Goal: Information Seeking & Learning: Check status

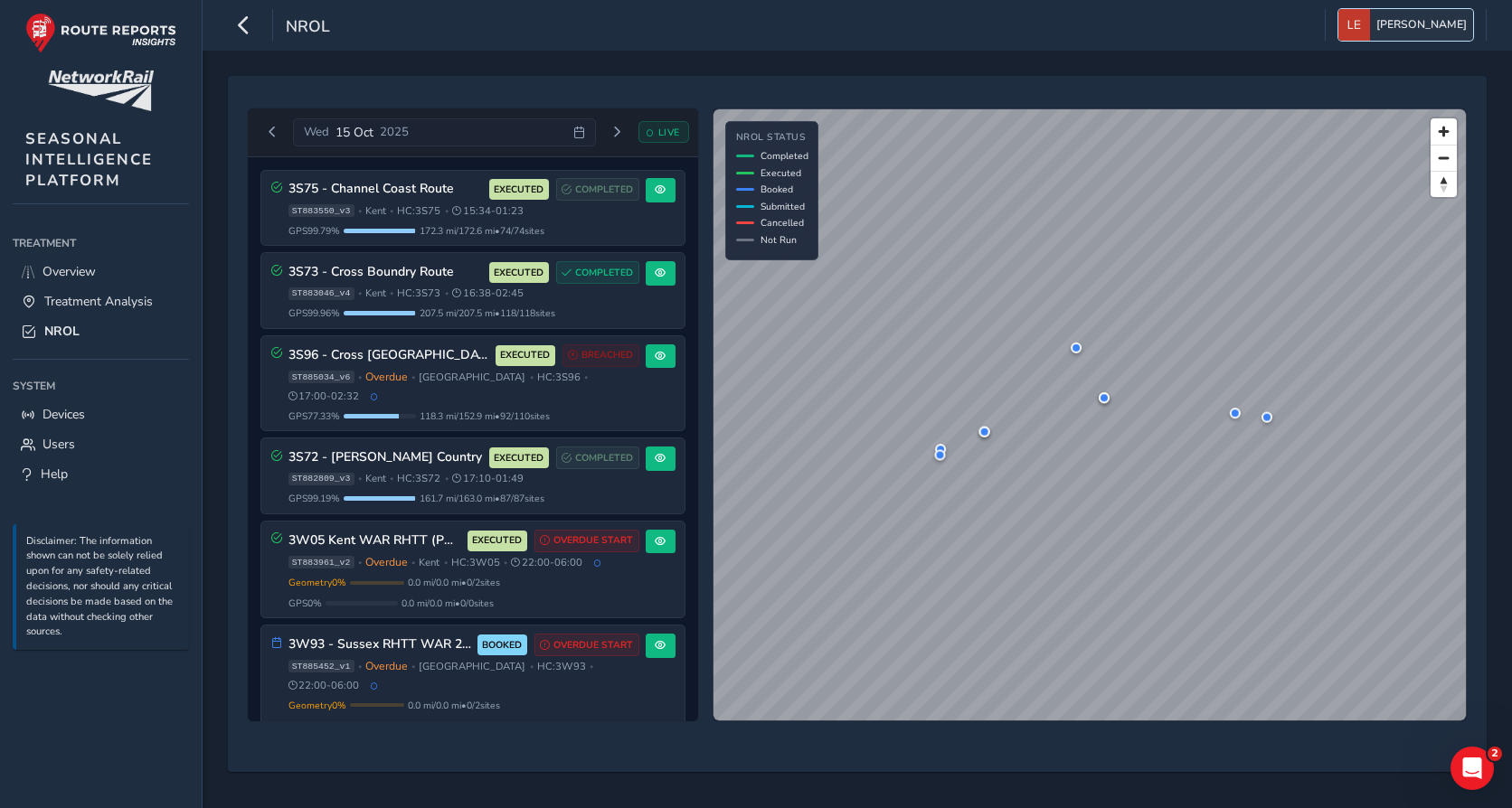
click at [730, 30] on span "[PERSON_NAME]" at bounding box center [1421, 25] width 90 height 32
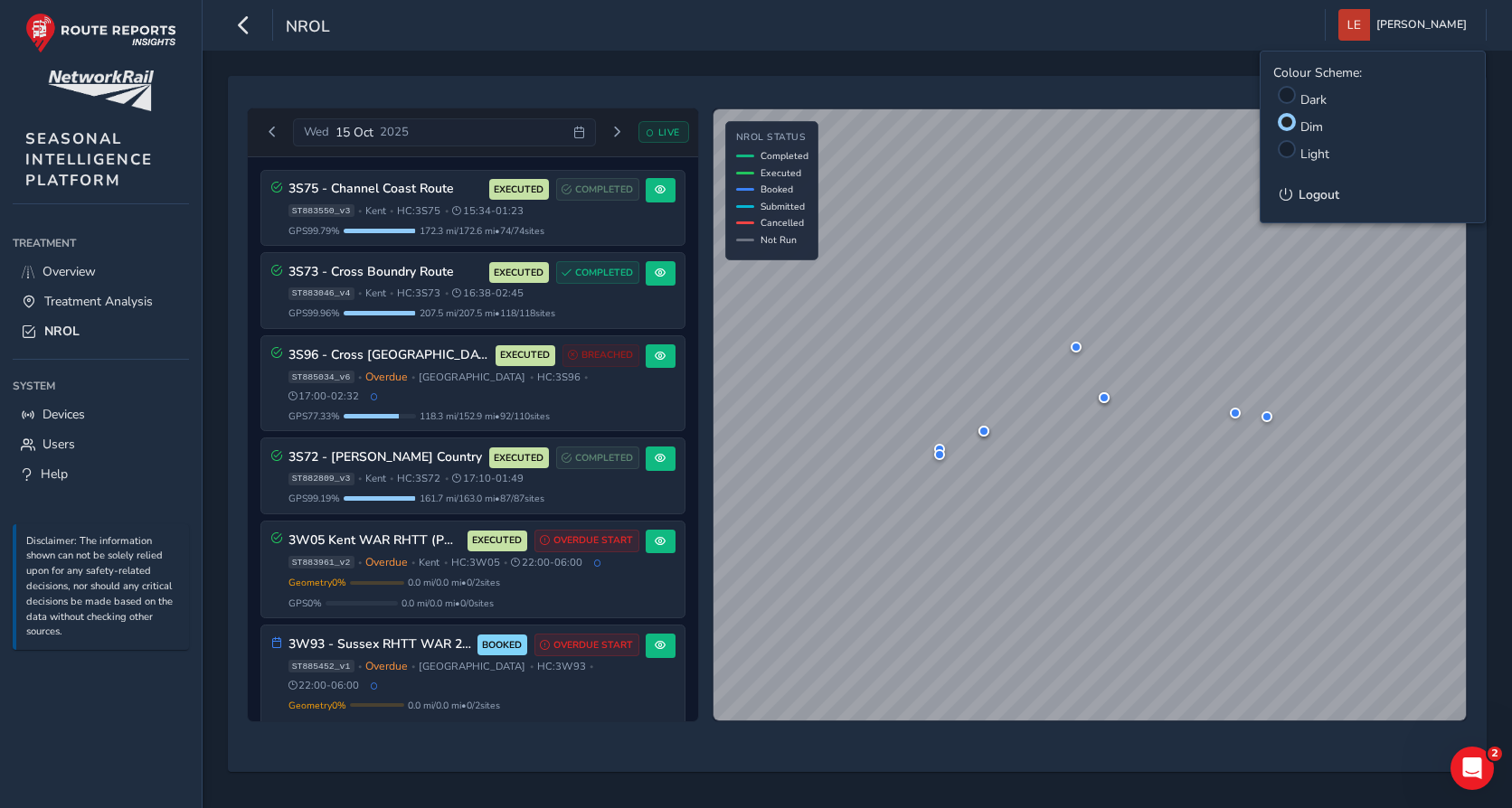
click at [730, 65] on div "[DATE] LIVE 3S75 - Channel Coast Route EXECUTED COMPLETED ST883550_v3 • [GEOGRA…" at bounding box center [857, 430] width 1310 height 758
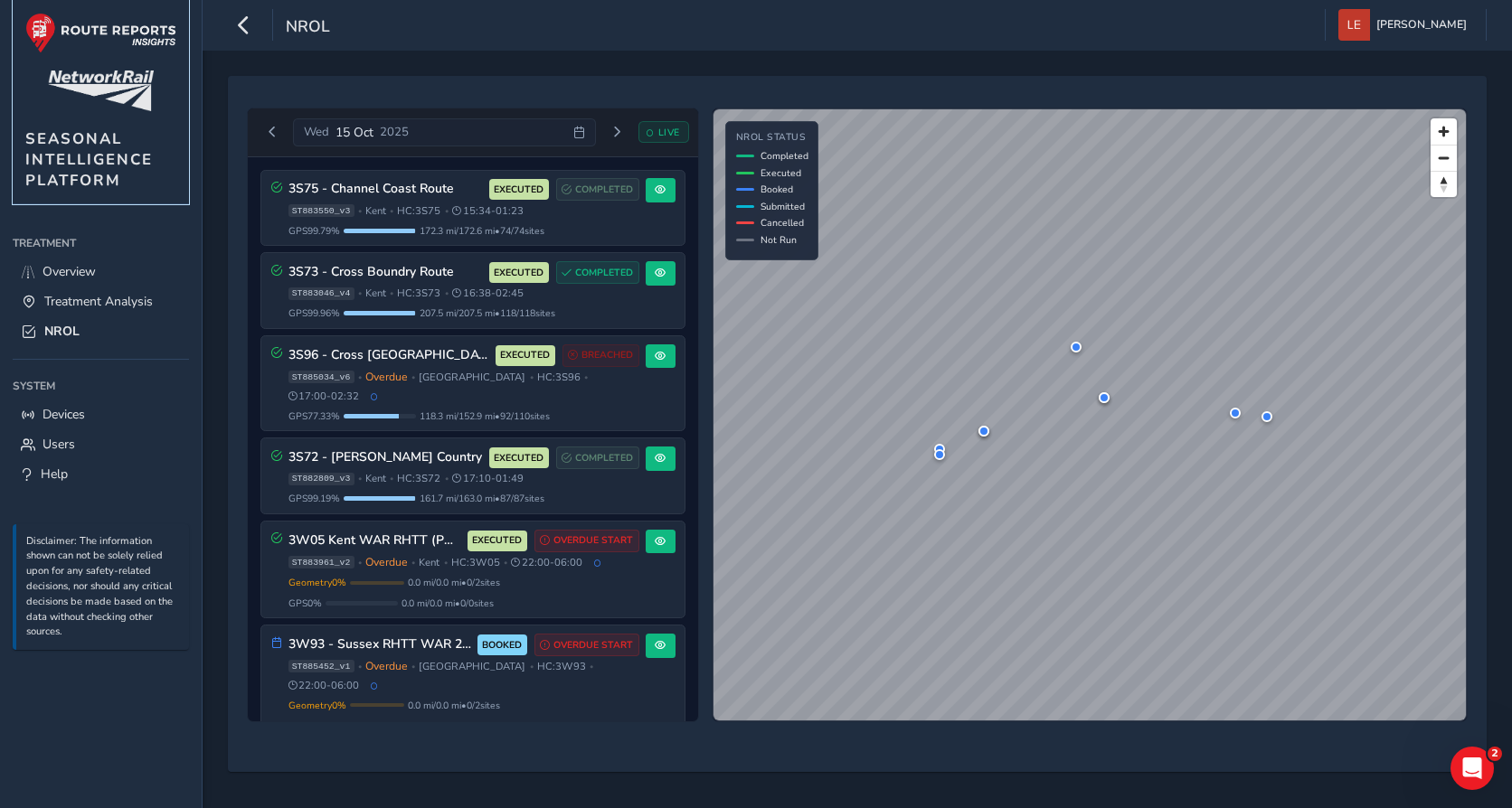
click at [117, 31] on img at bounding box center [100, 33] width 151 height 41
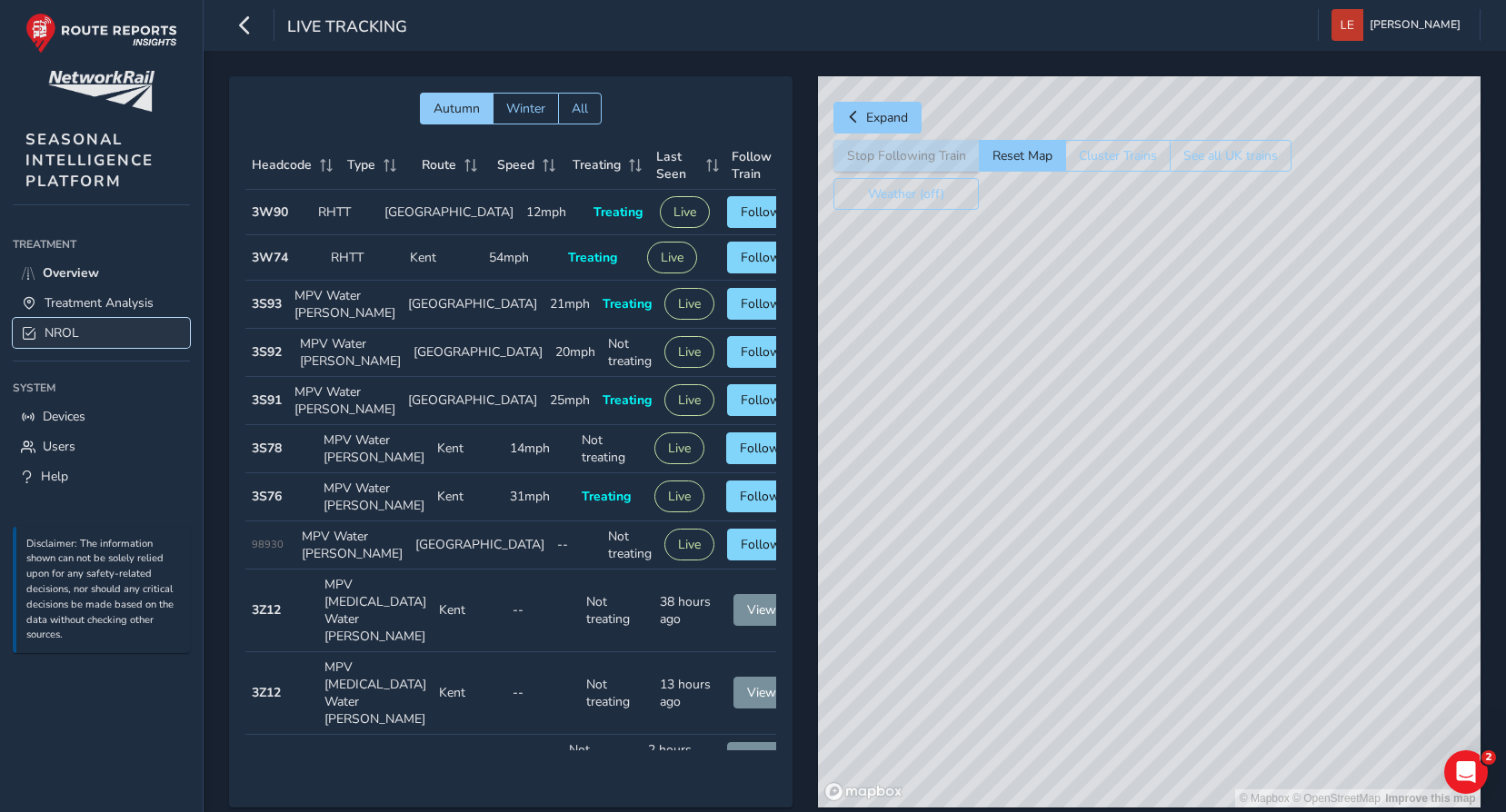
click at [60, 334] on span "NROL" at bounding box center [62, 333] width 35 height 18
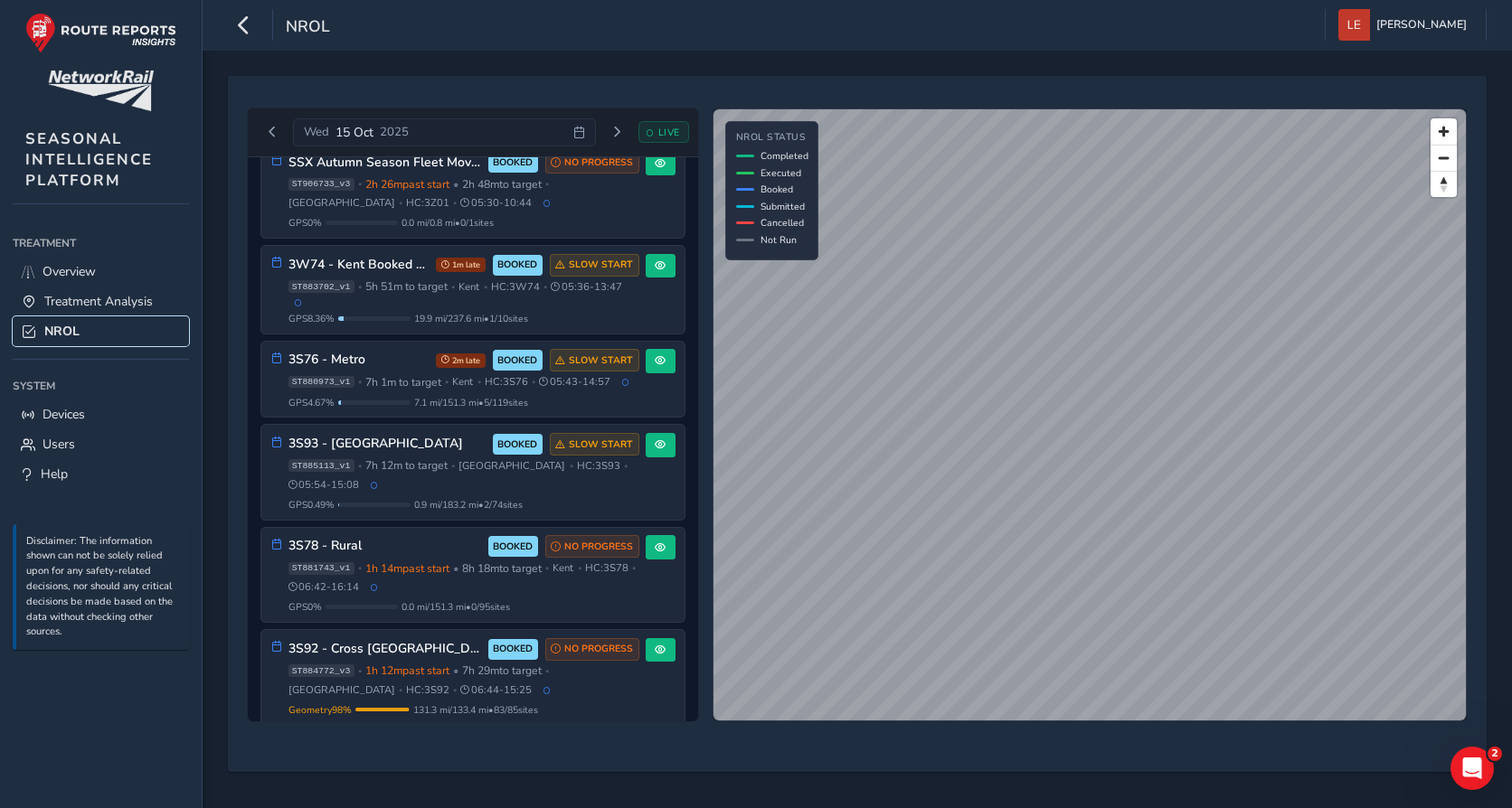
scroll to position [817, 0]
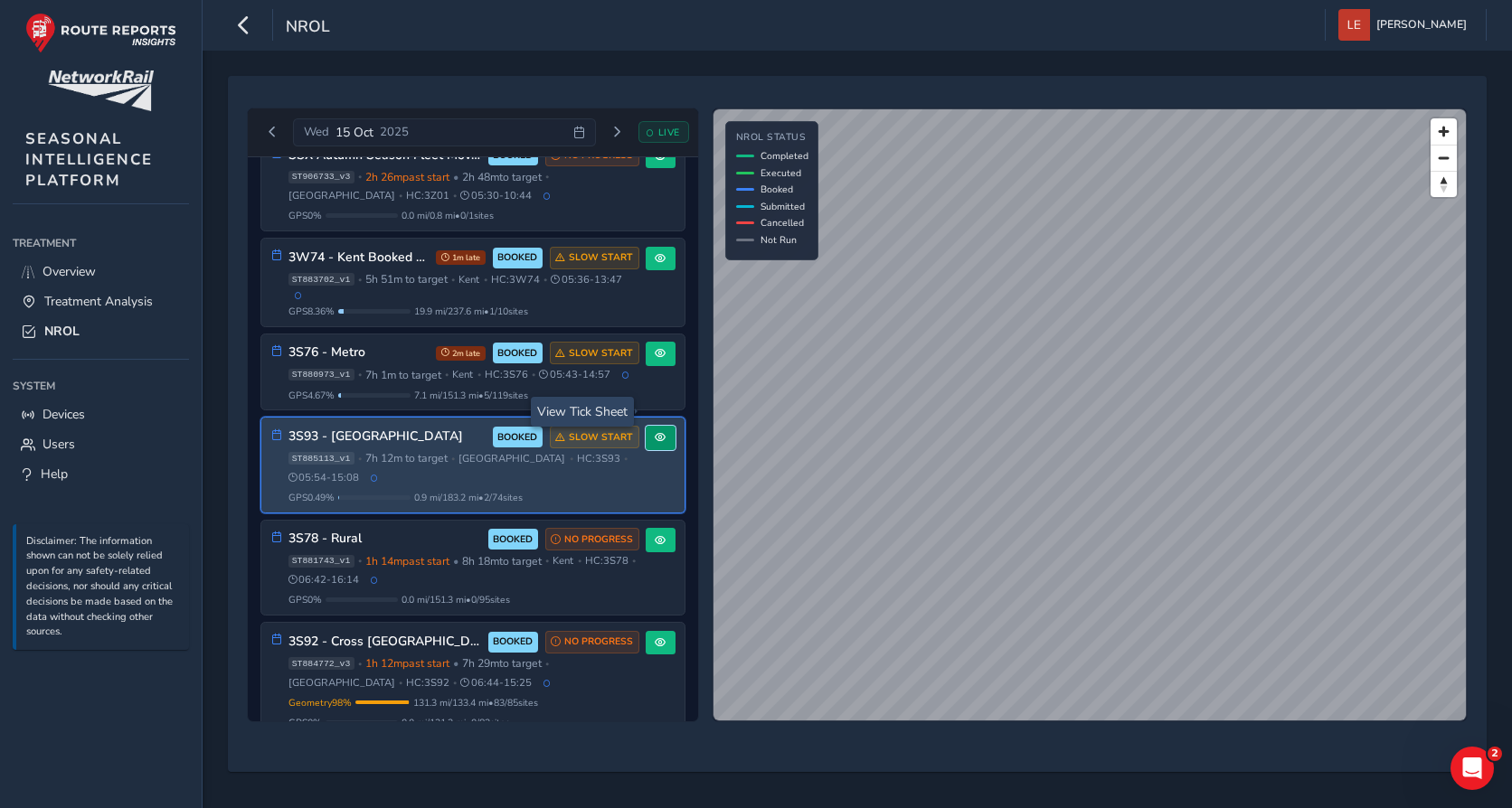
click at [655, 432] on span at bounding box center [661, 438] width 11 height 11
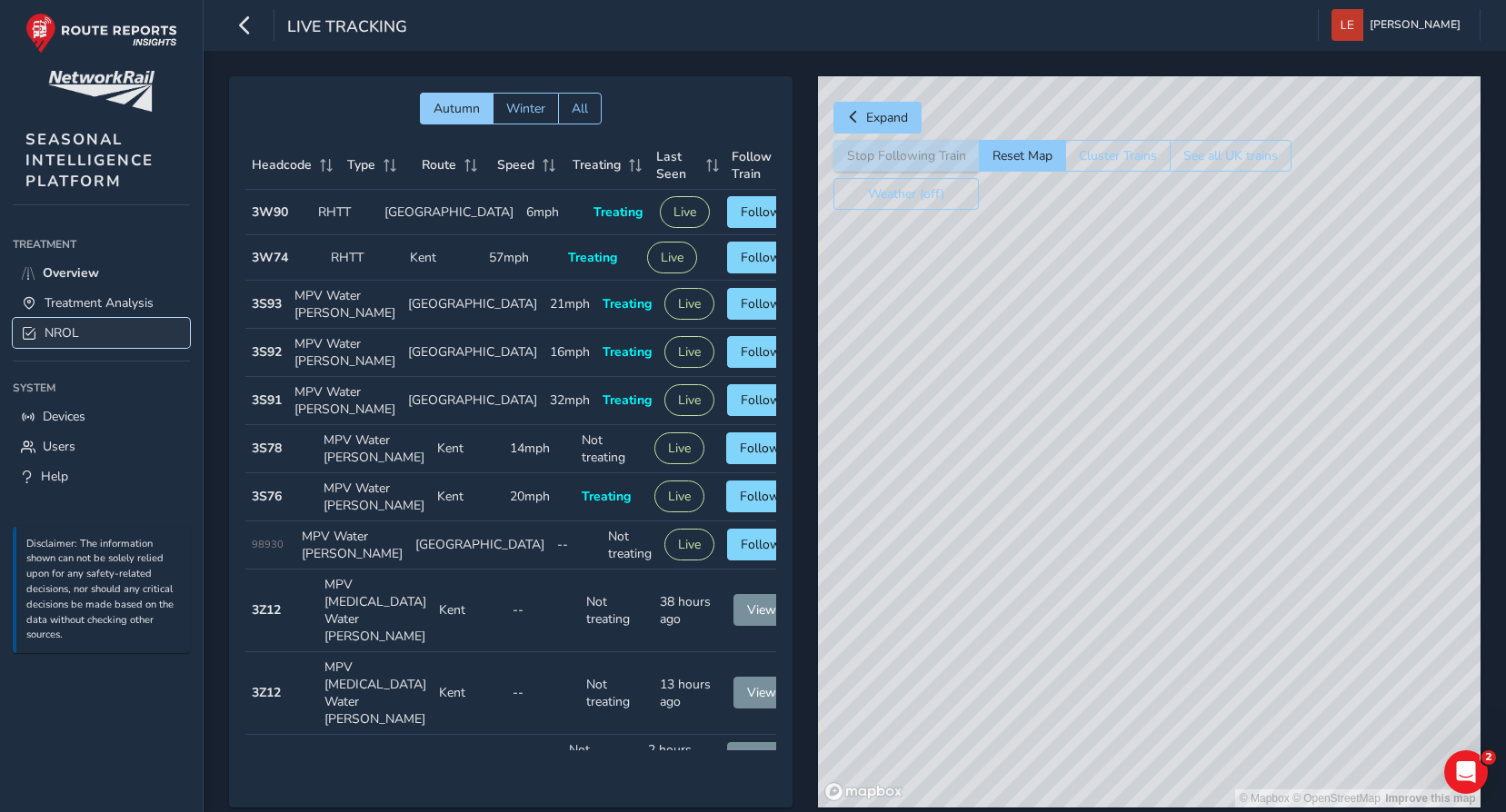
click at [57, 338] on span "NROL" at bounding box center [62, 333] width 35 height 18
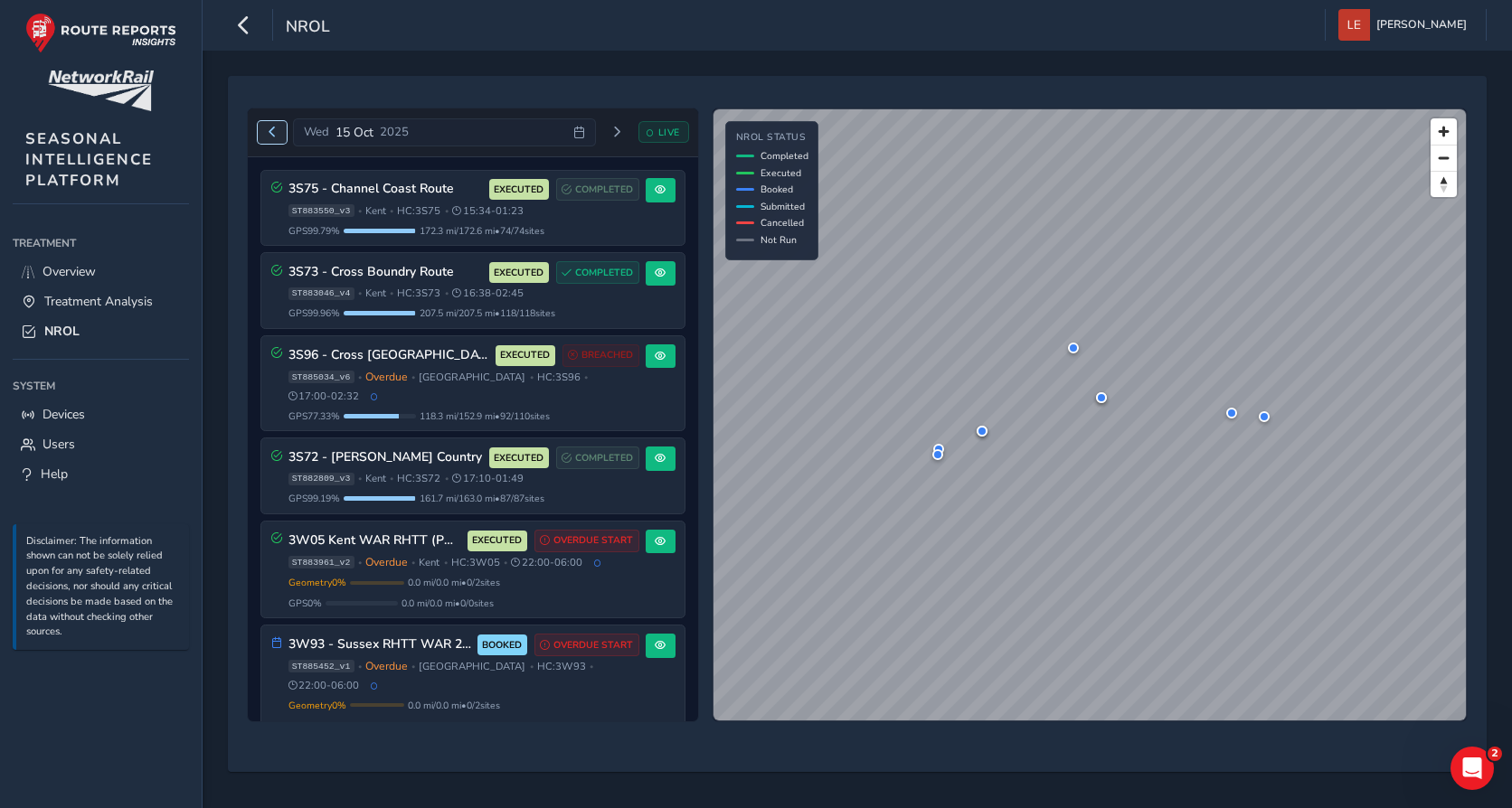
click at [271, 134] on span "Previous day" at bounding box center [272, 132] width 11 height 11
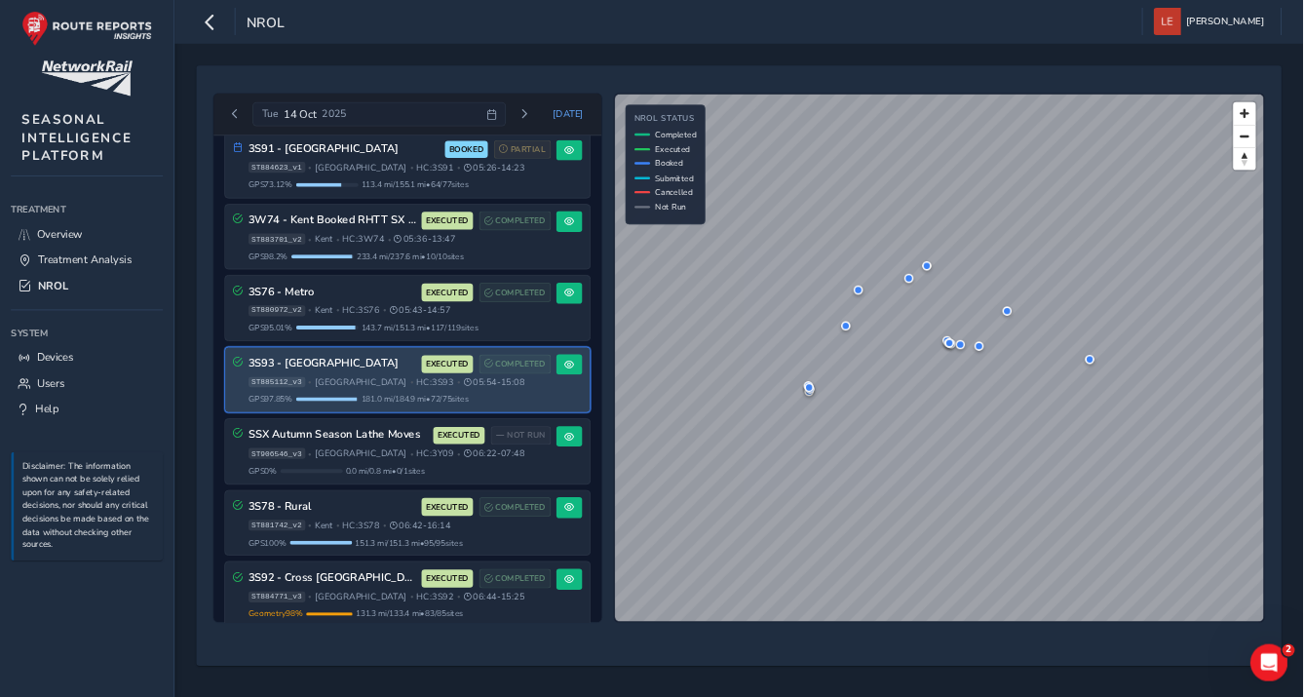
scroll to position [689, 0]
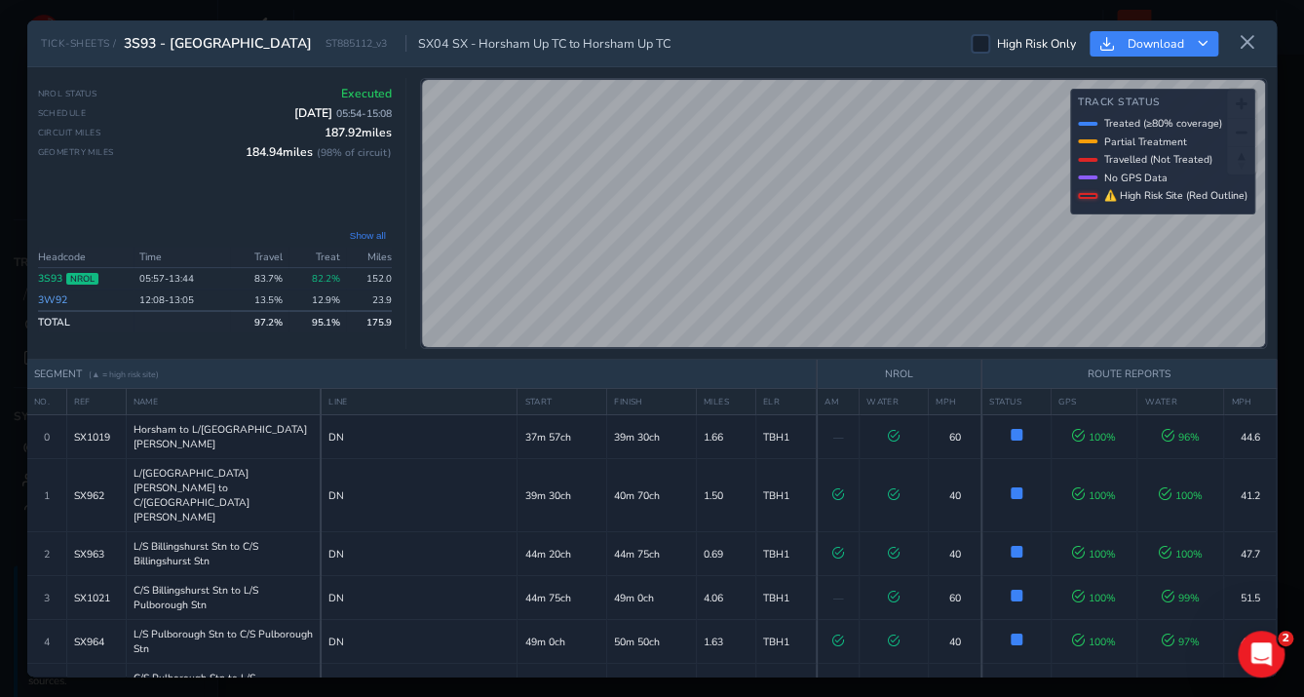
drag, startPoint x: 1545, startPoint y: 5, endPoint x: 53, endPoint y: 300, distance: 1520.9
click at [53, 300] on link "3W92" at bounding box center [52, 299] width 29 height 15
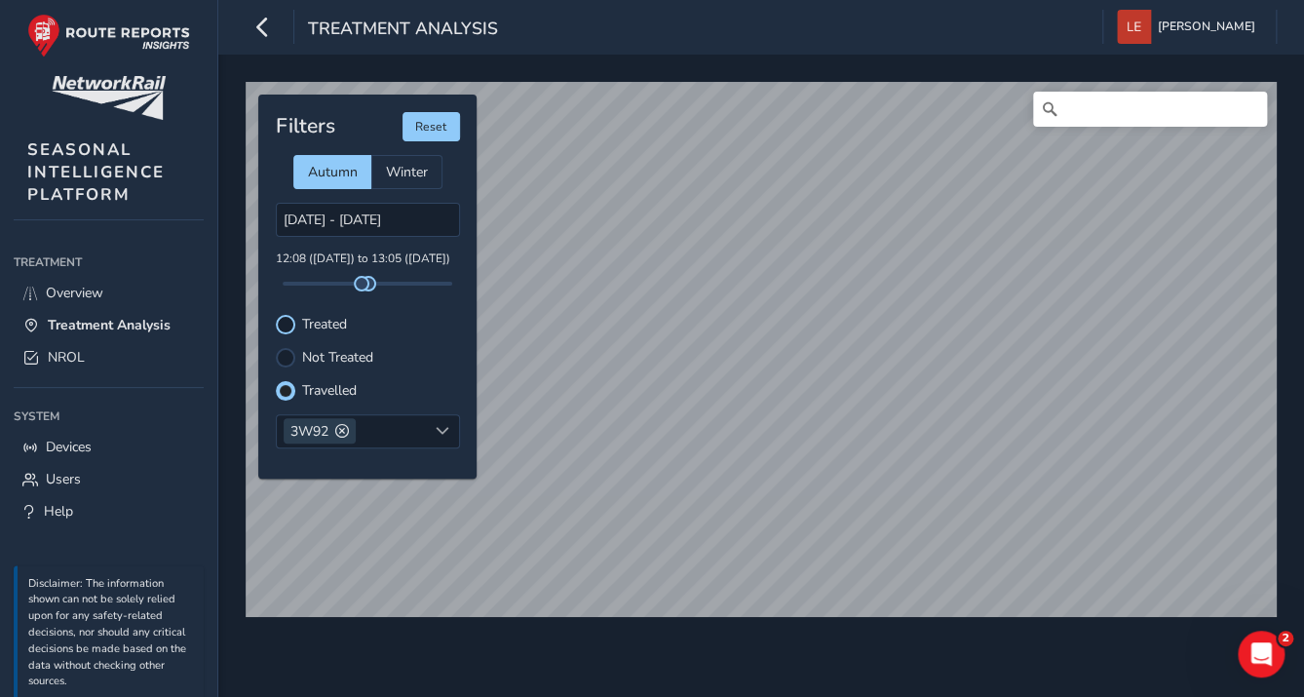
click at [288, 316] on div at bounding box center [285, 324] width 19 height 19
click at [284, 378] on div "Filters Reset Autumn Winter 14/10/2025 - 15/10/2025 12:08 (14 Oct) to 13:05 (14…" at bounding box center [367, 287] width 218 height 384
click at [286, 393] on div at bounding box center [285, 390] width 19 height 19
click at [50, 358] on span "NROL" at bounding box center [66, 357] width 37 height 19
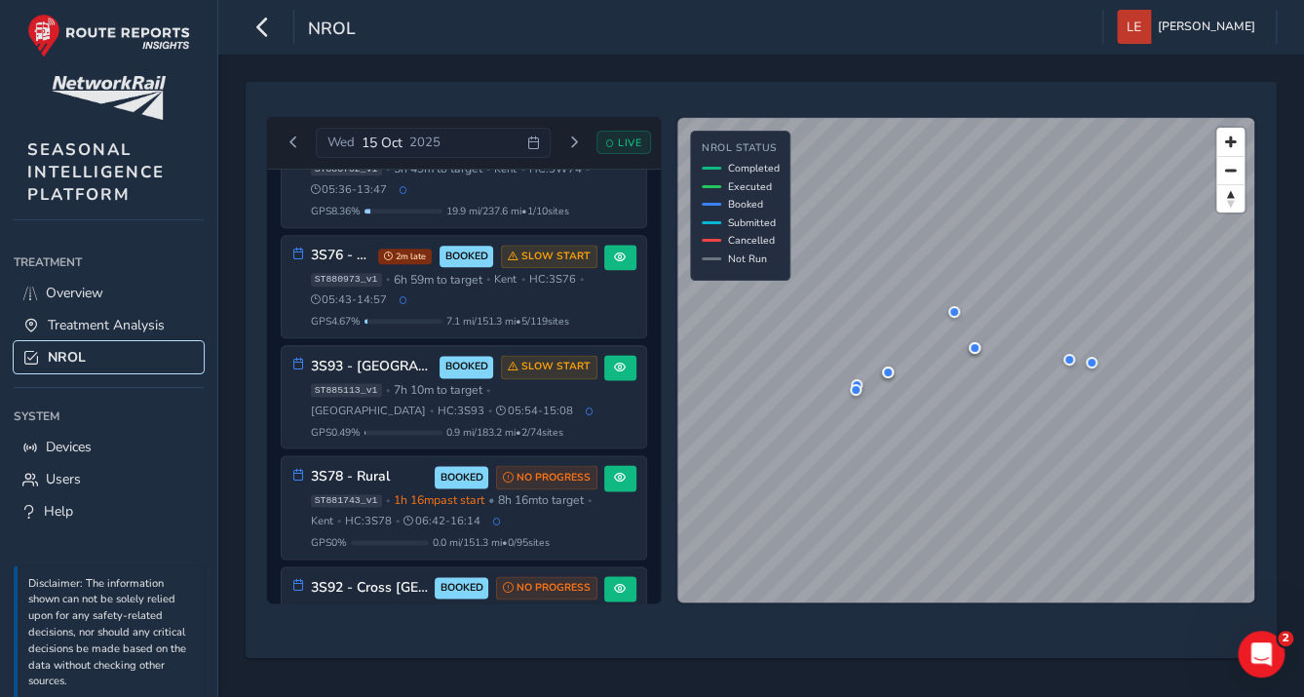
scroll to position [1048, 0]
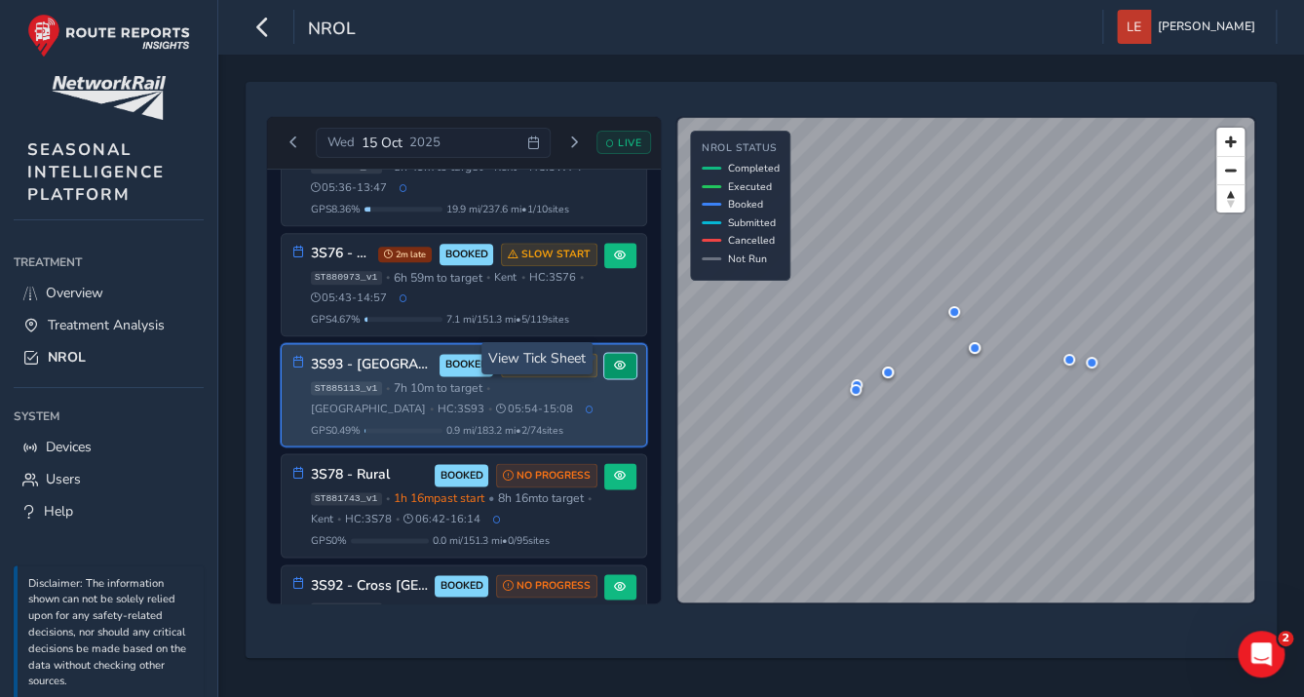
click at [614, 360] on span at bounding box center [620, 366] width 12 height 12
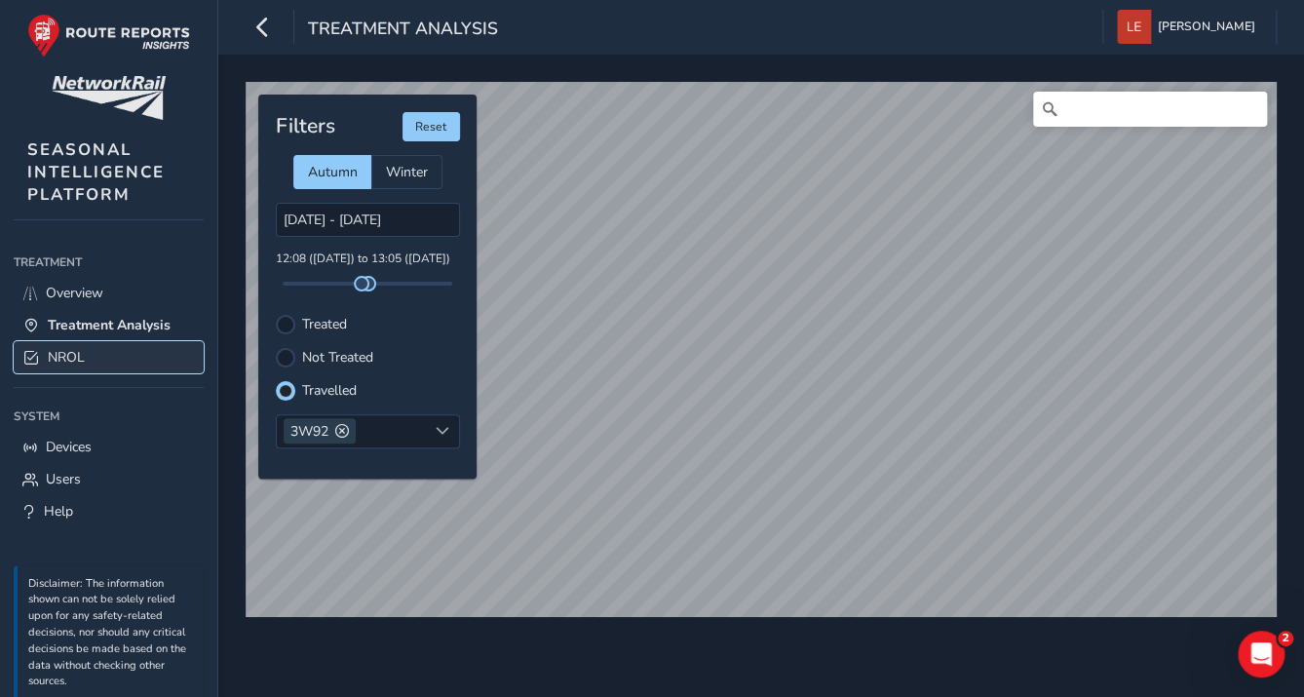
click at [73, 349] on span "NROL" at bounding box center [66, 357] width 37 height 19
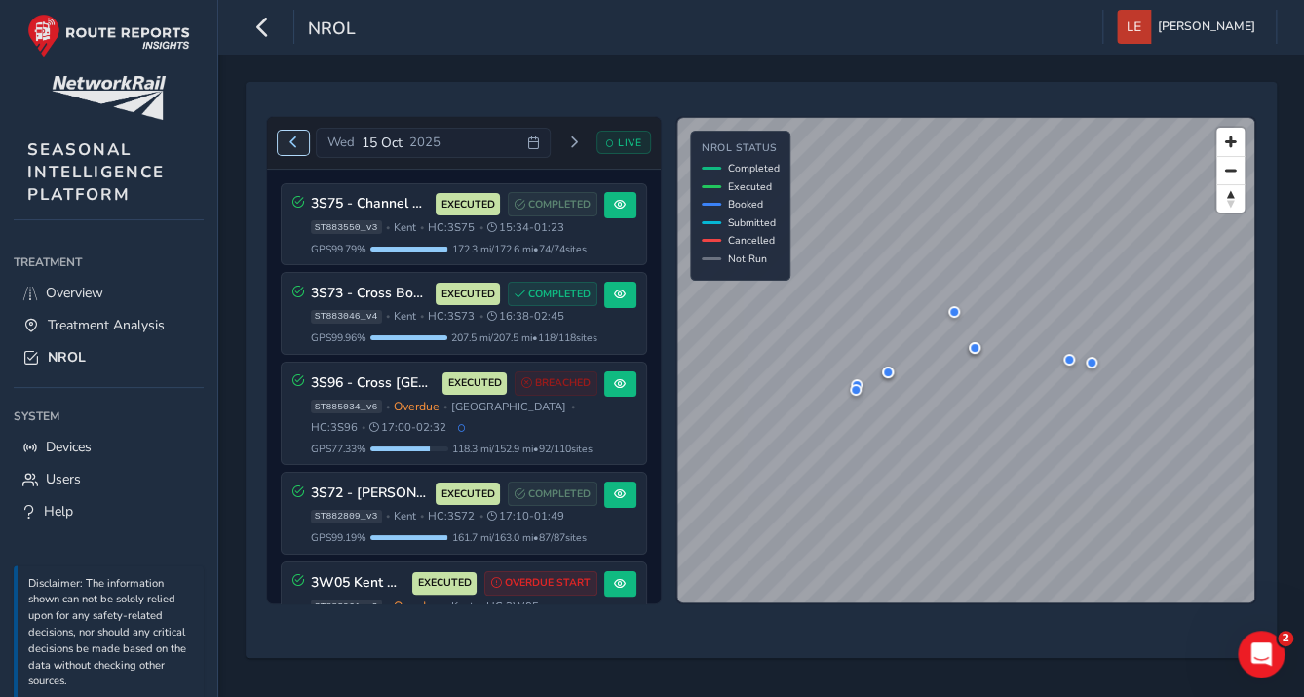
click at [290, 139] on span "Previous day" at bounding box center [293, 142] width 12 height 12
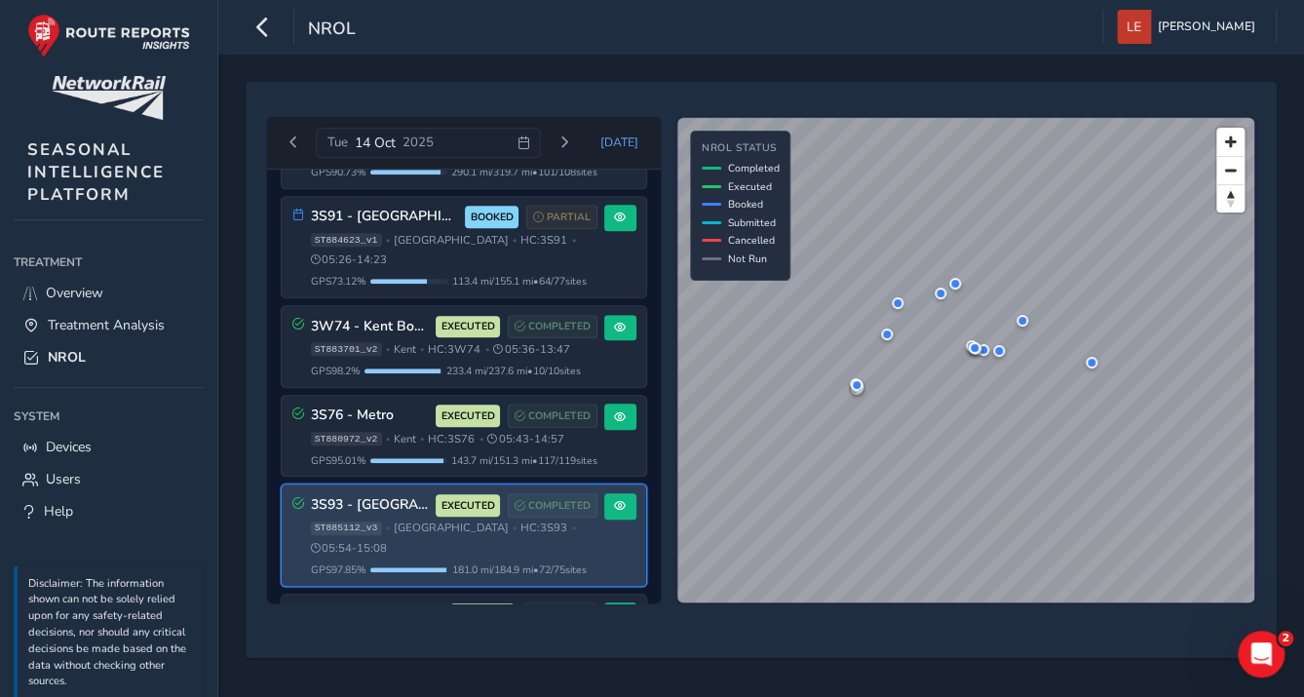
scroll to position [761, 0]
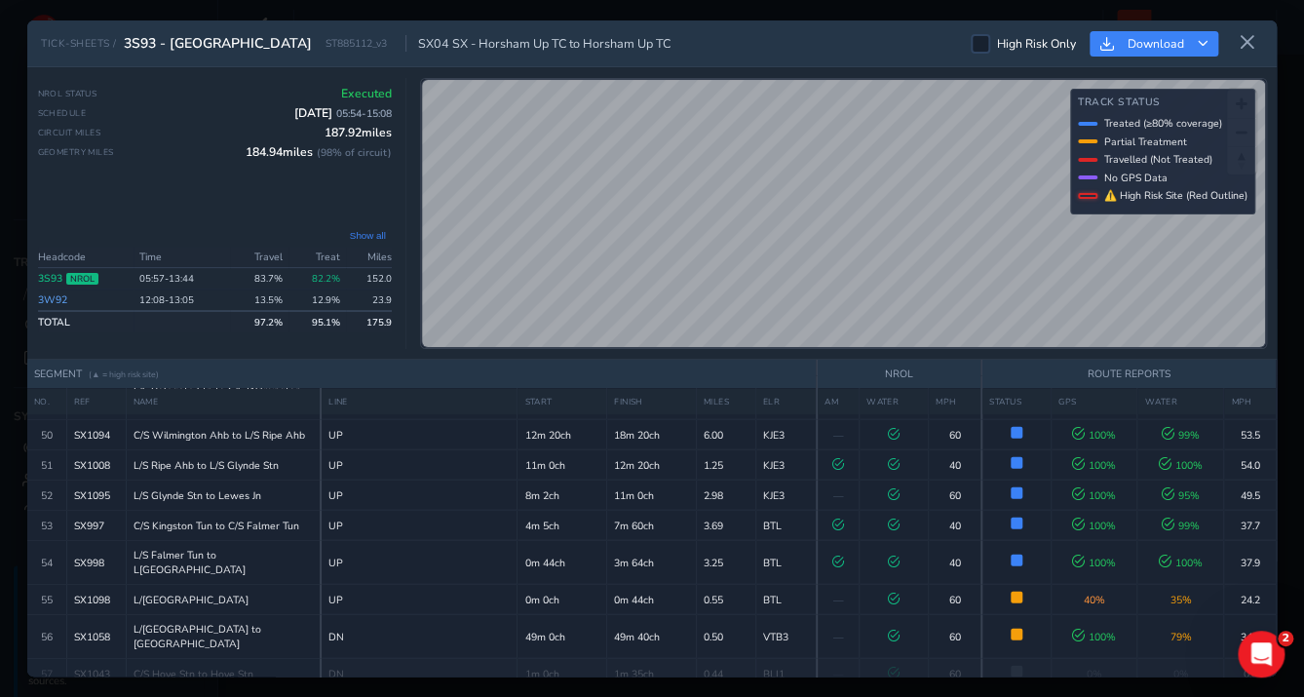
scroll to position [2114, 0]
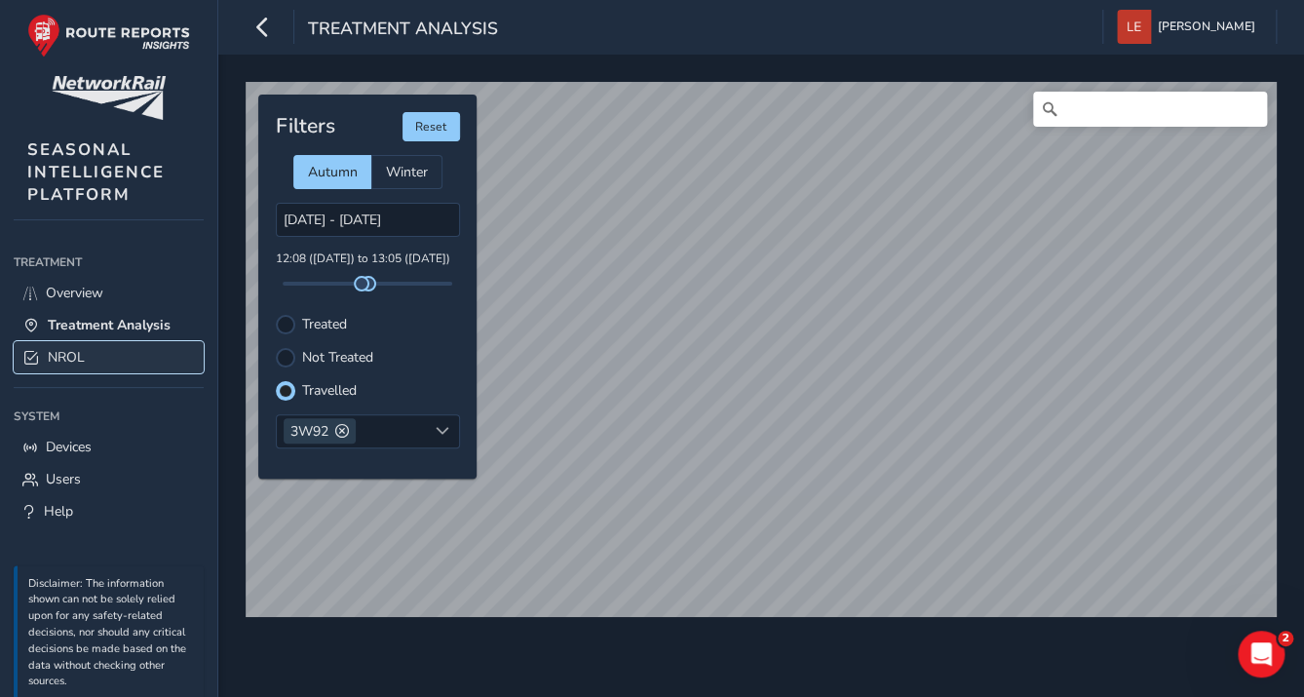
click at [69, 352] on span "NROL" at bounding box center [66, 357] width 37 height 19
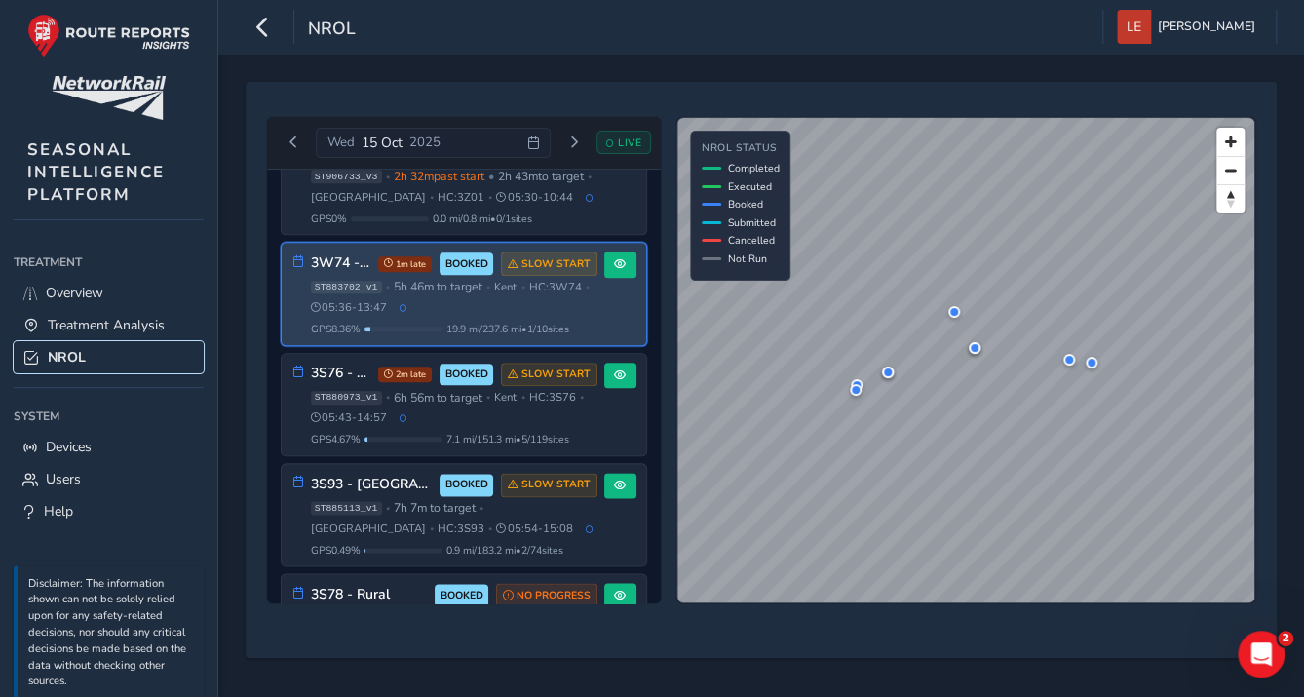
scroll to position [829, 0]
